Goal: Task Accomplishment & Management: Manage account settings

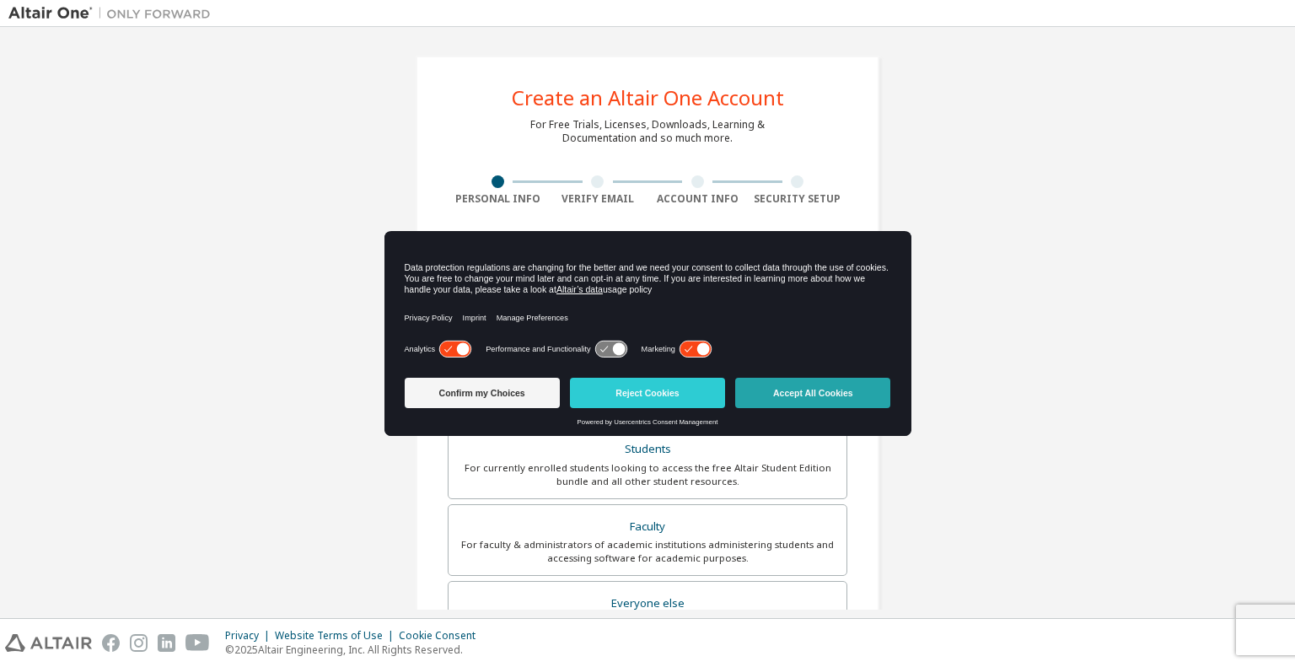
click at [787, 388] on button "Accept All Cookies" at bounding box center [812, 393] width 155 height 30
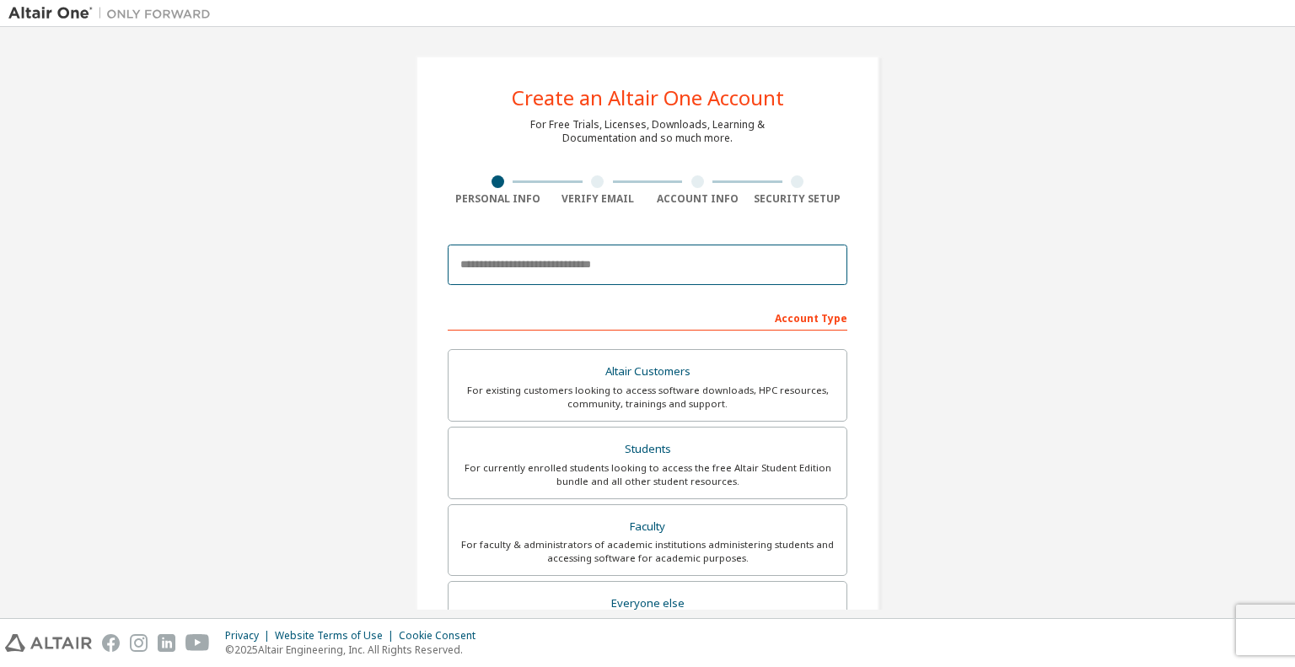
click at [569, 272] on input "email" at bounding box center [648, 264] width 400 height 40
click at [533, 268] on input "email" at bounding box center [648, 264] width 400 height 40
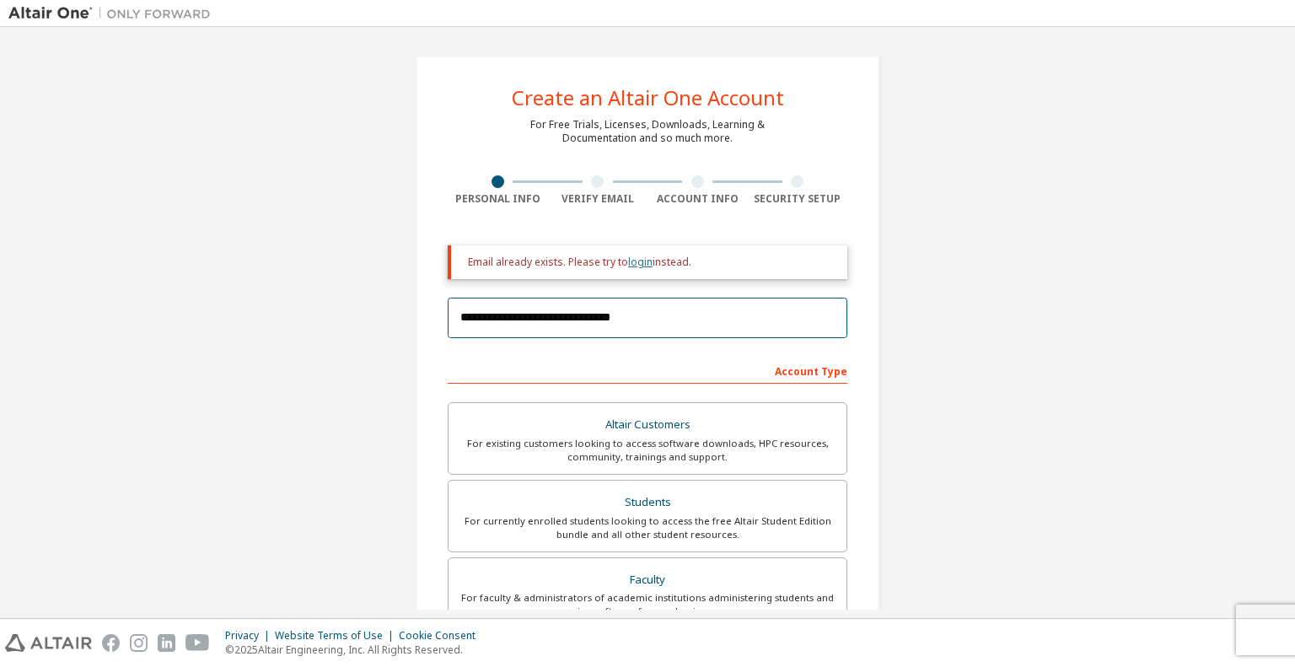
type input "**********"
click at [631, 264] on link "login" at bounding box center [640, 262] width 24 height 14
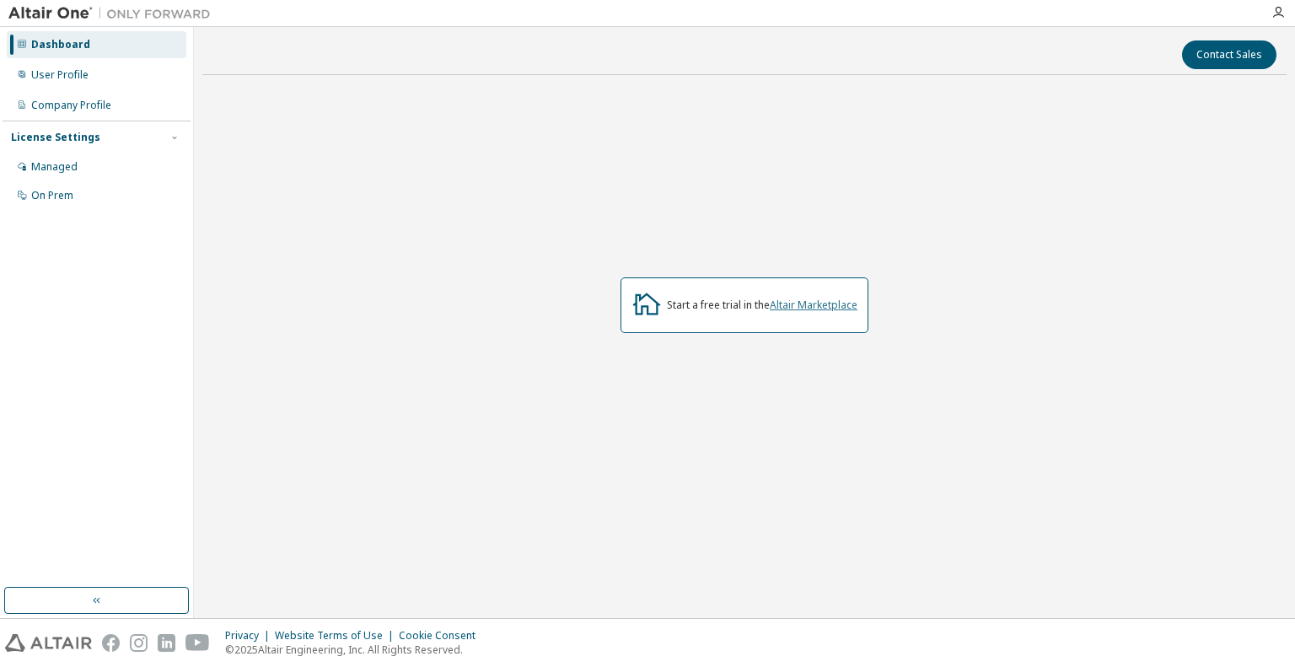
click at [801, 303] on link "Altair Marketplace" at bounding box center [814, 305] width 88 height 14
